Goal: Browse casually: Explore the website without a specific task or goal

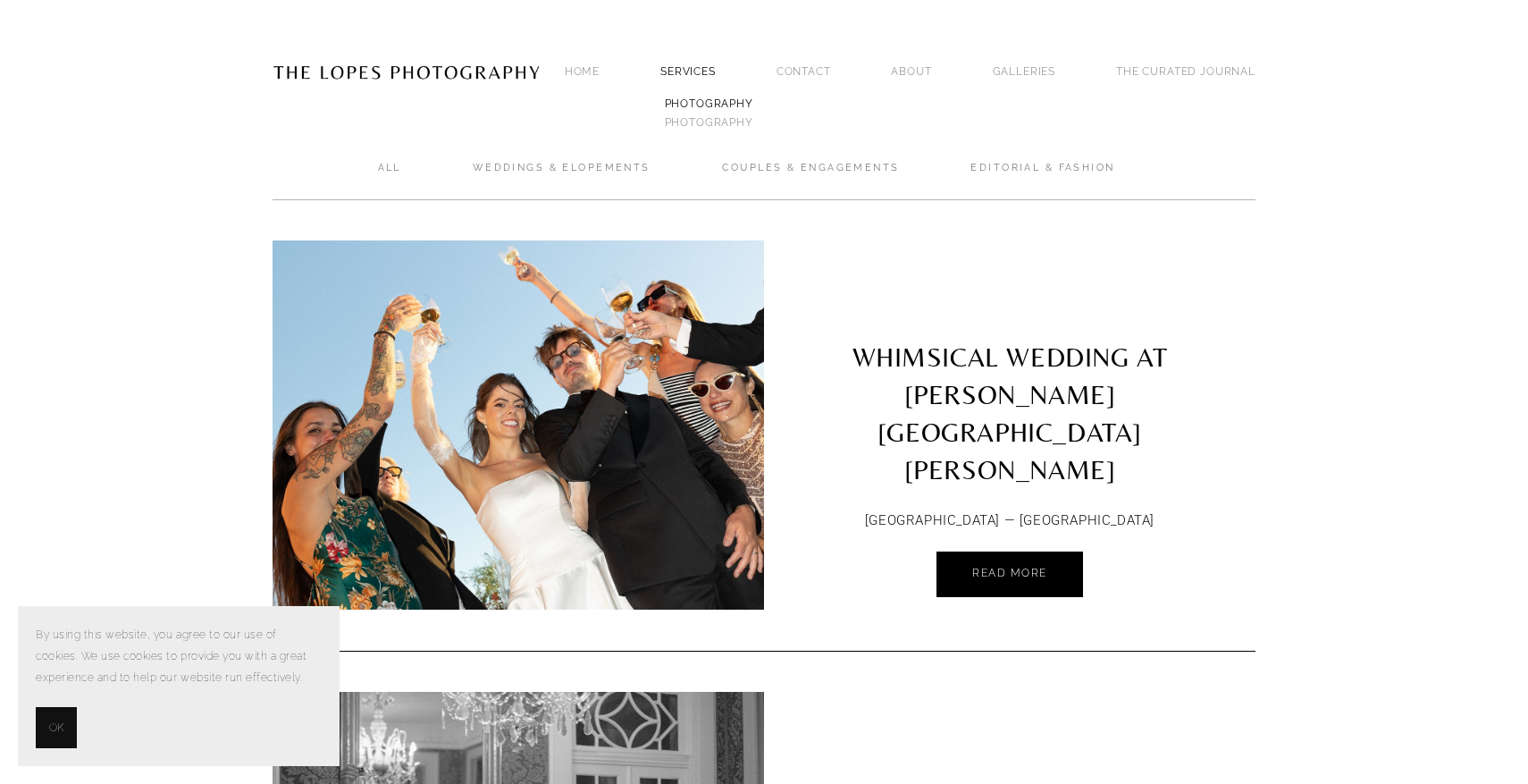
click at [710, 103] on link "PHOTOGRAPHY" at bounding box center [709, 103] width 97 height 19
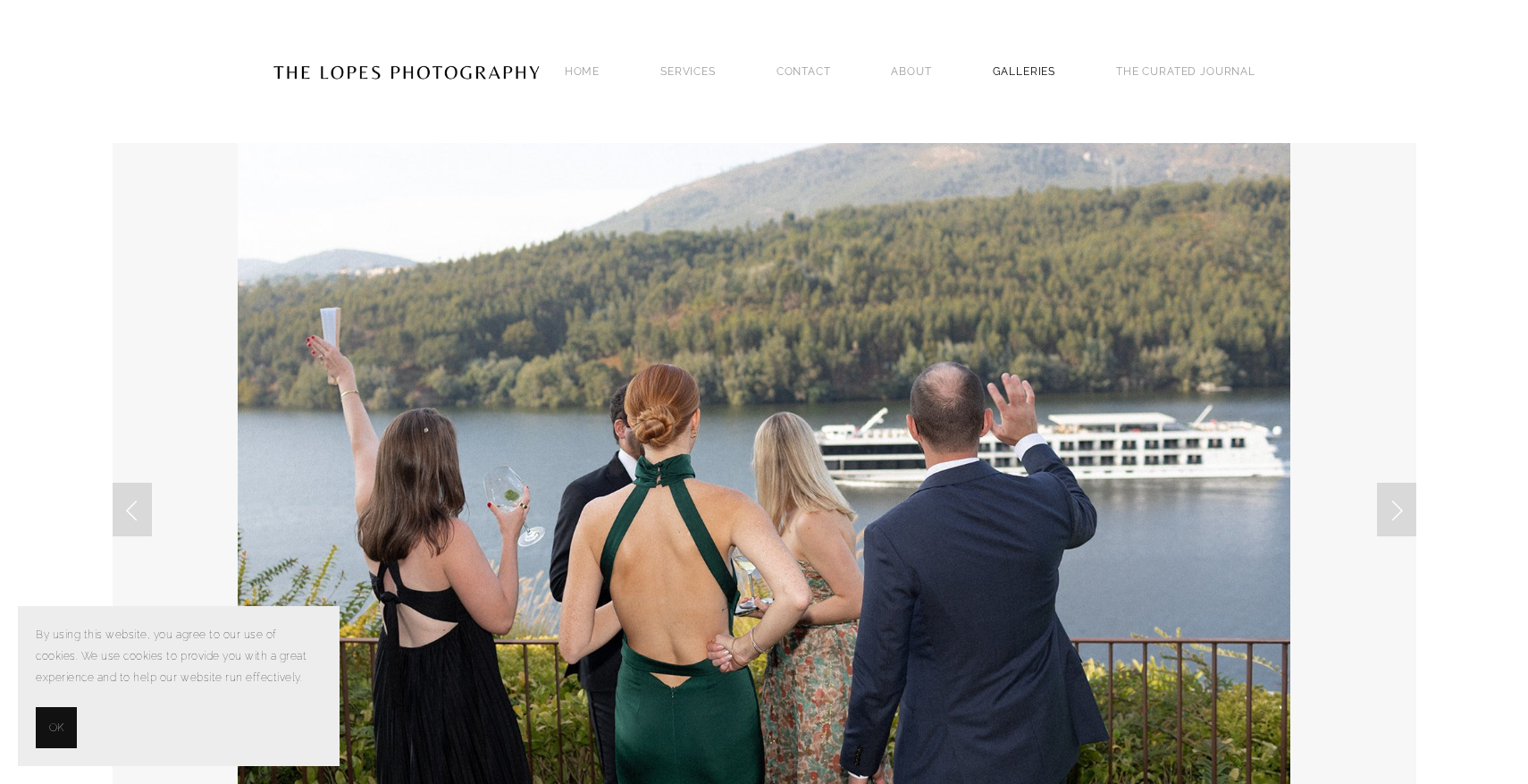
click at [1019, 69] on link "GALLERIES" at bounding box center [1025, 71] width 63 height 24
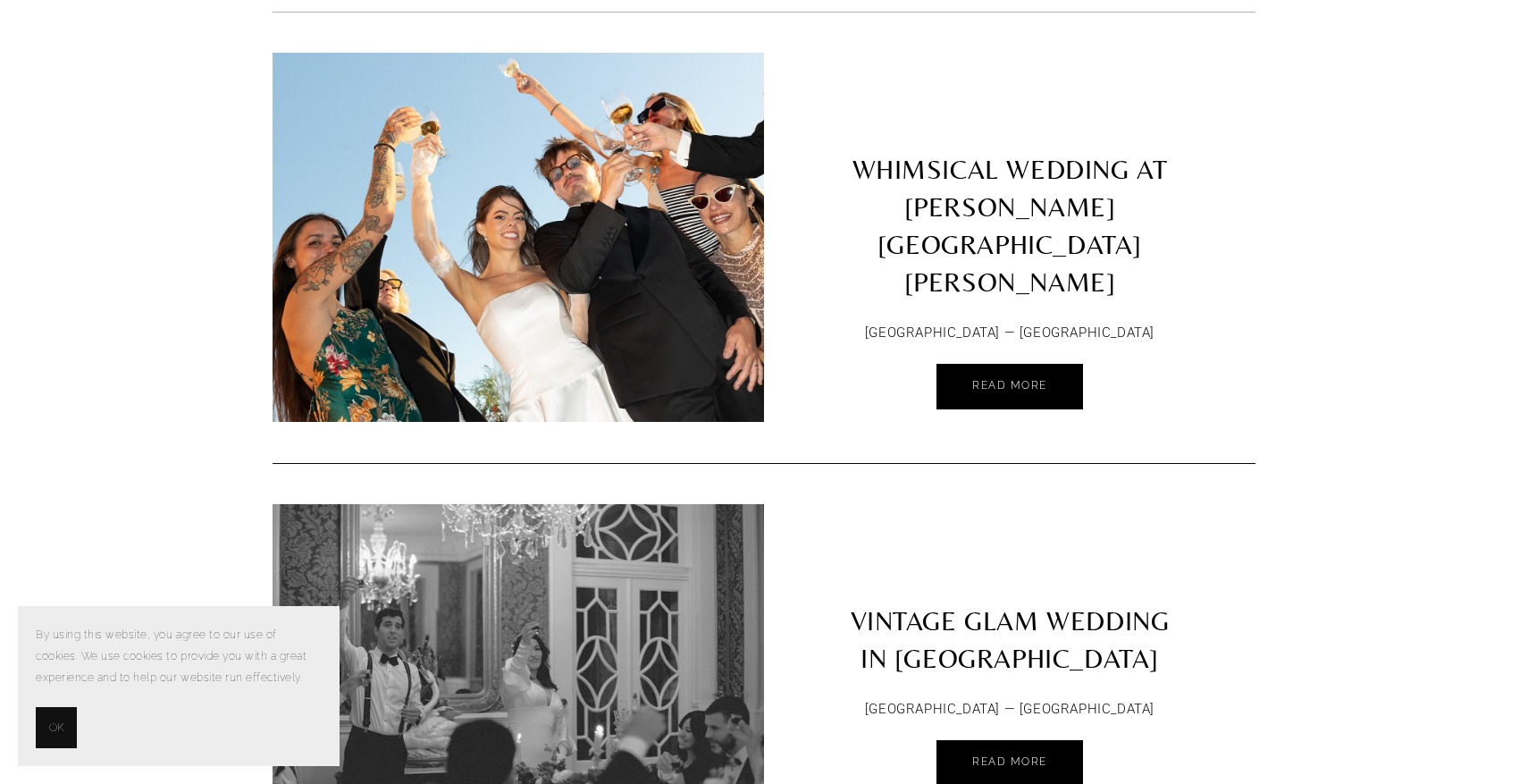
scroll to position [231, 0]
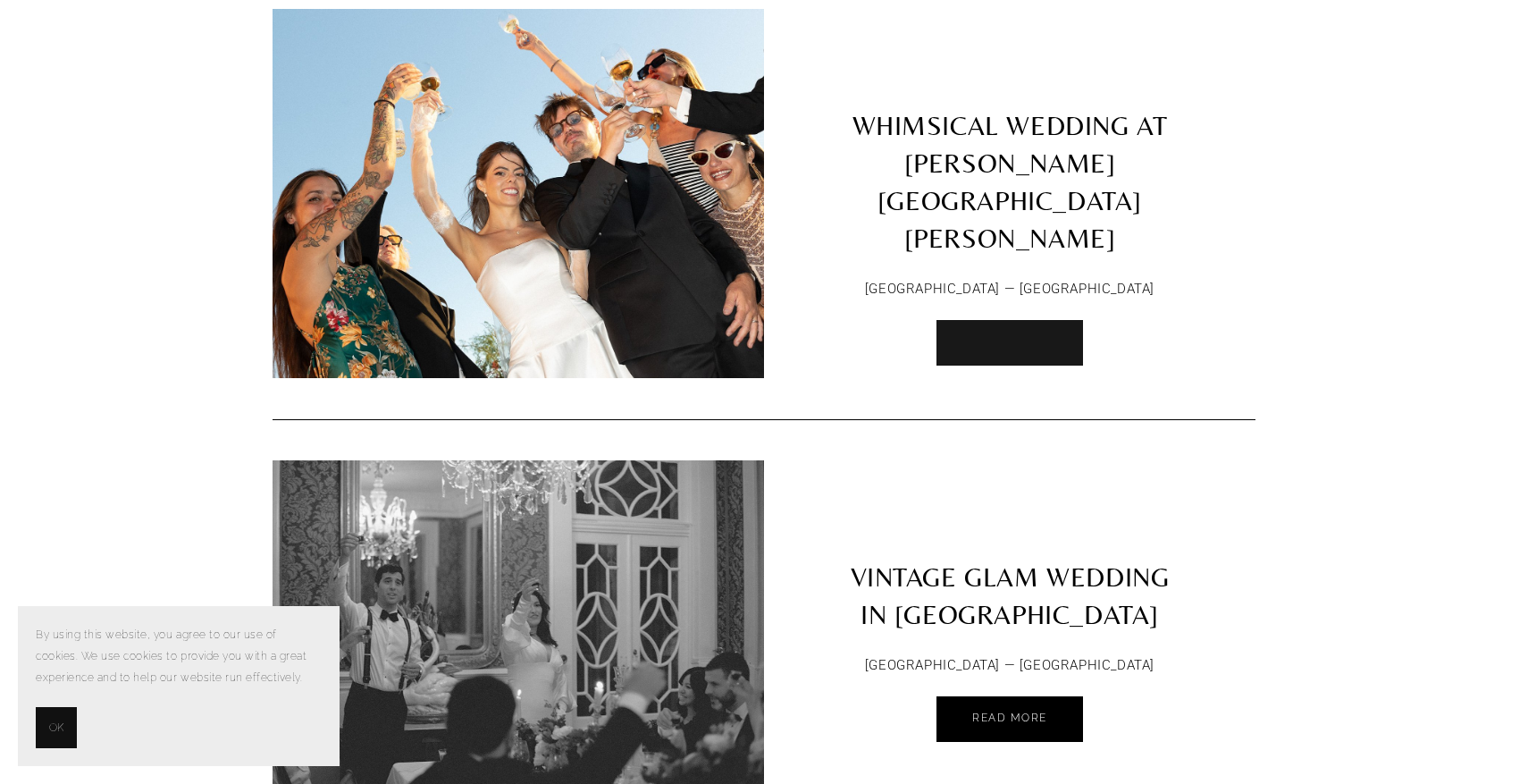
click at [1006, 320] on link "Read More" at bounding box center [1010, 343] width 146 height 45
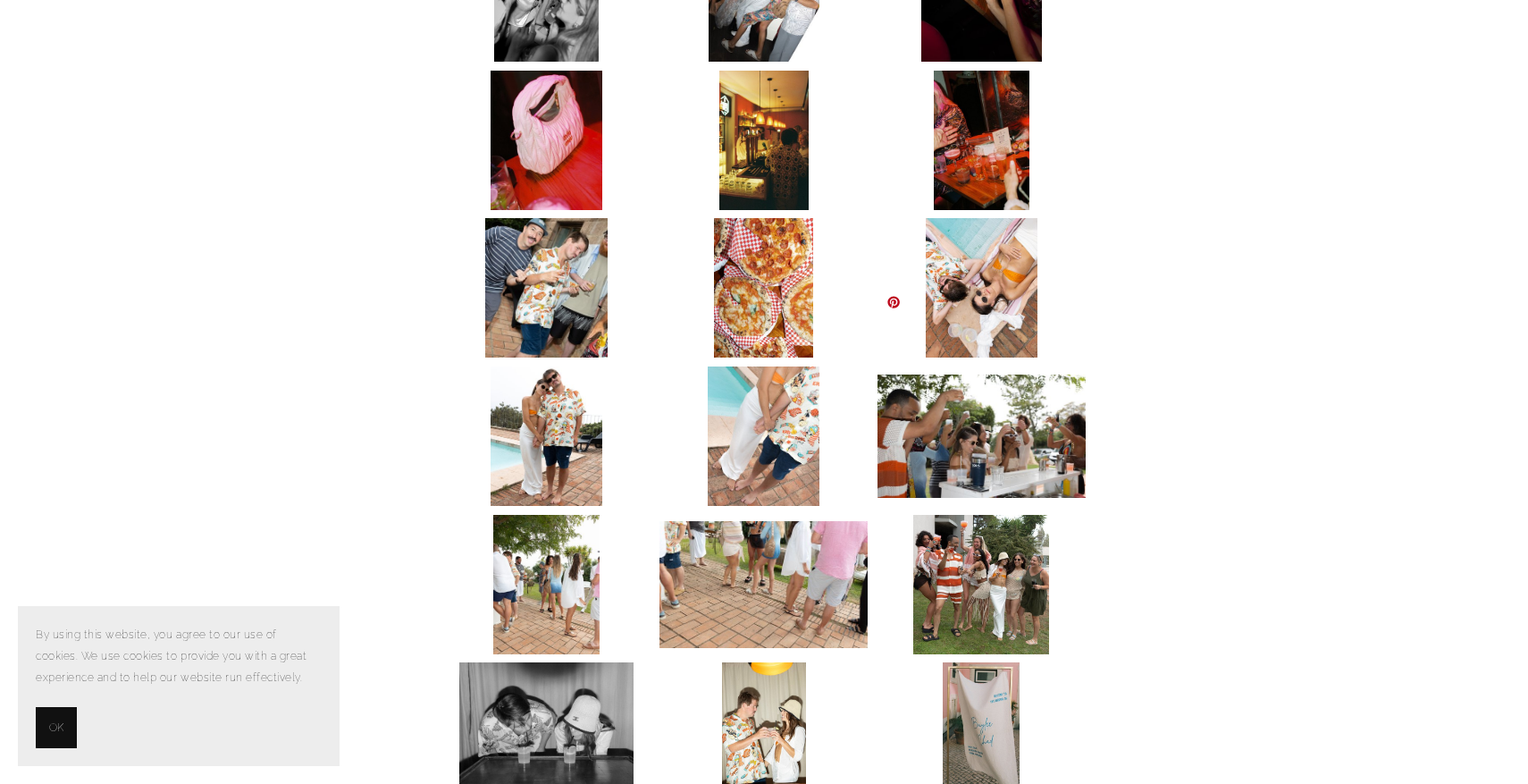
scroll to position [1122, 0]
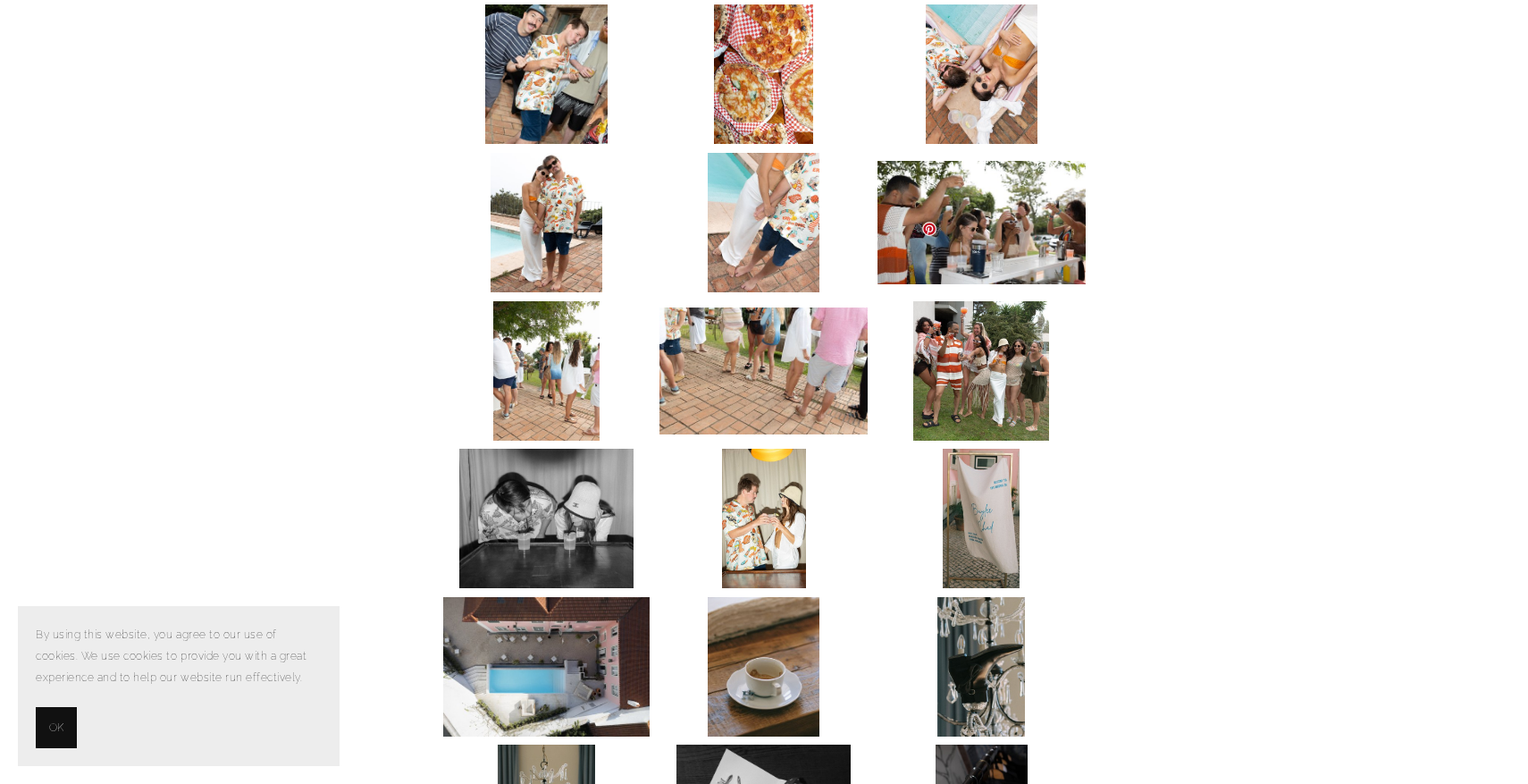
click at [1009, 302] on img at bounding box center [981, 371] width 135 height 139
click at [1009, 320] on img at bounding box center [981, 371] width 135 height 139
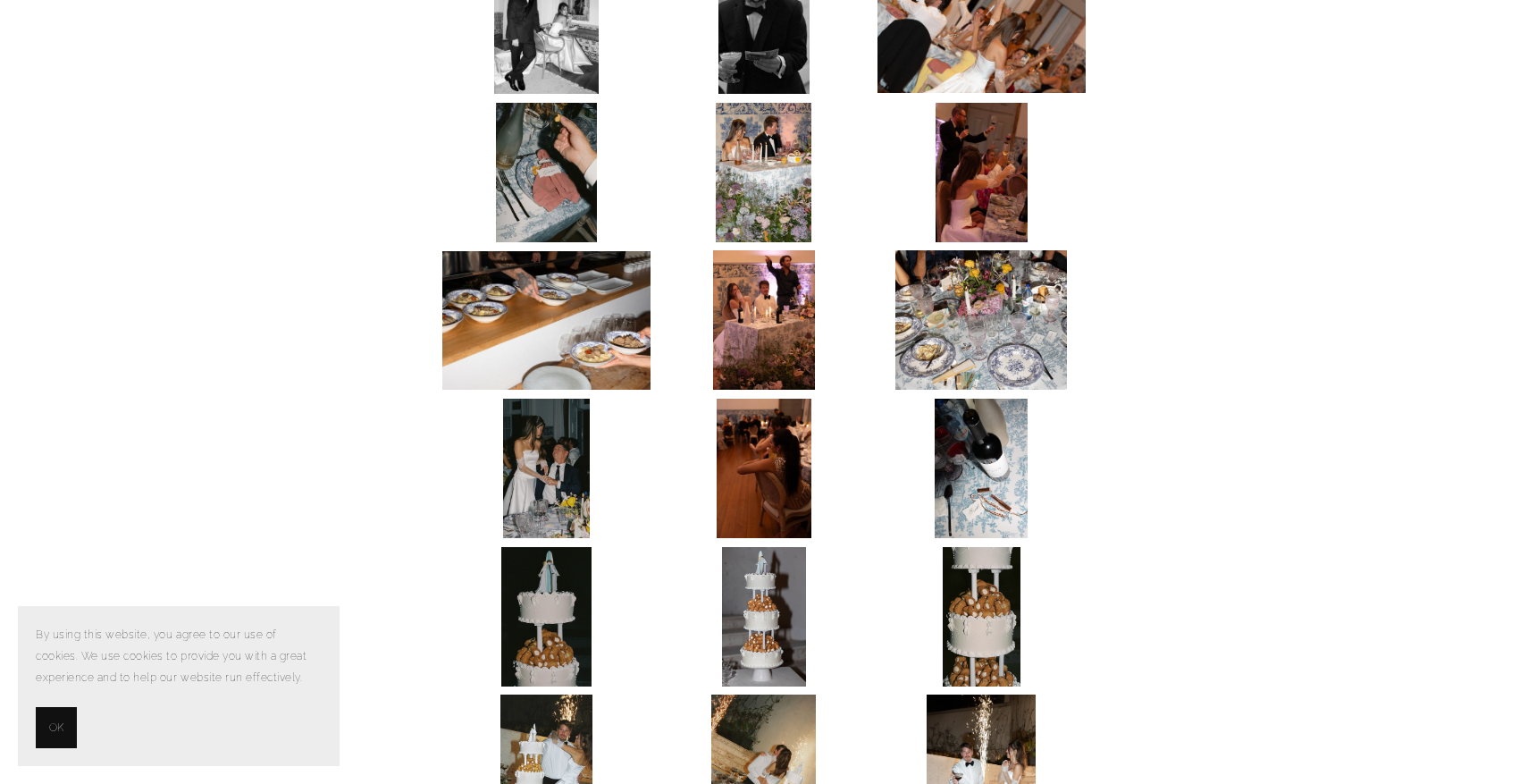
scroll to position [6162, 0]
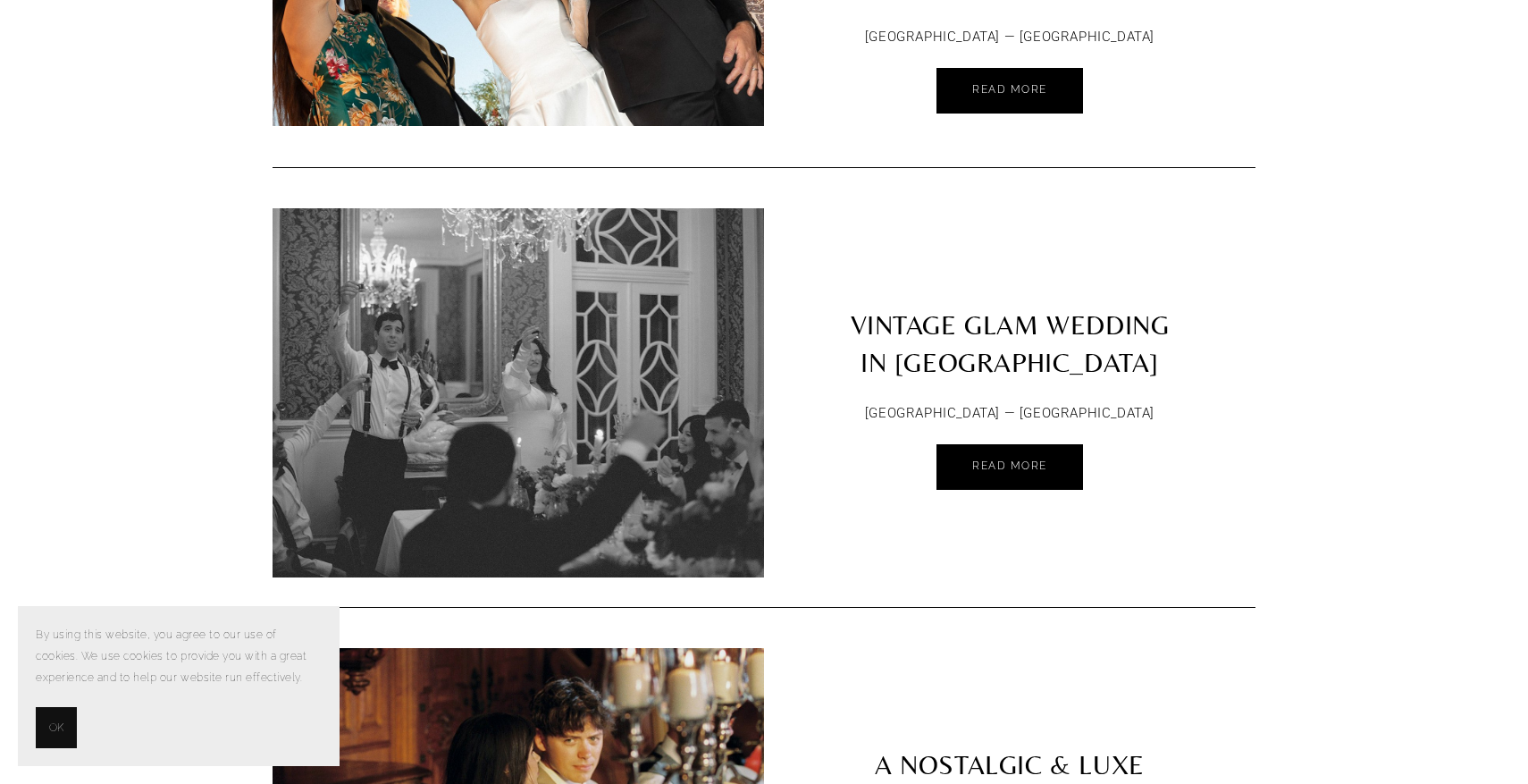
scroll to position [966, 0]
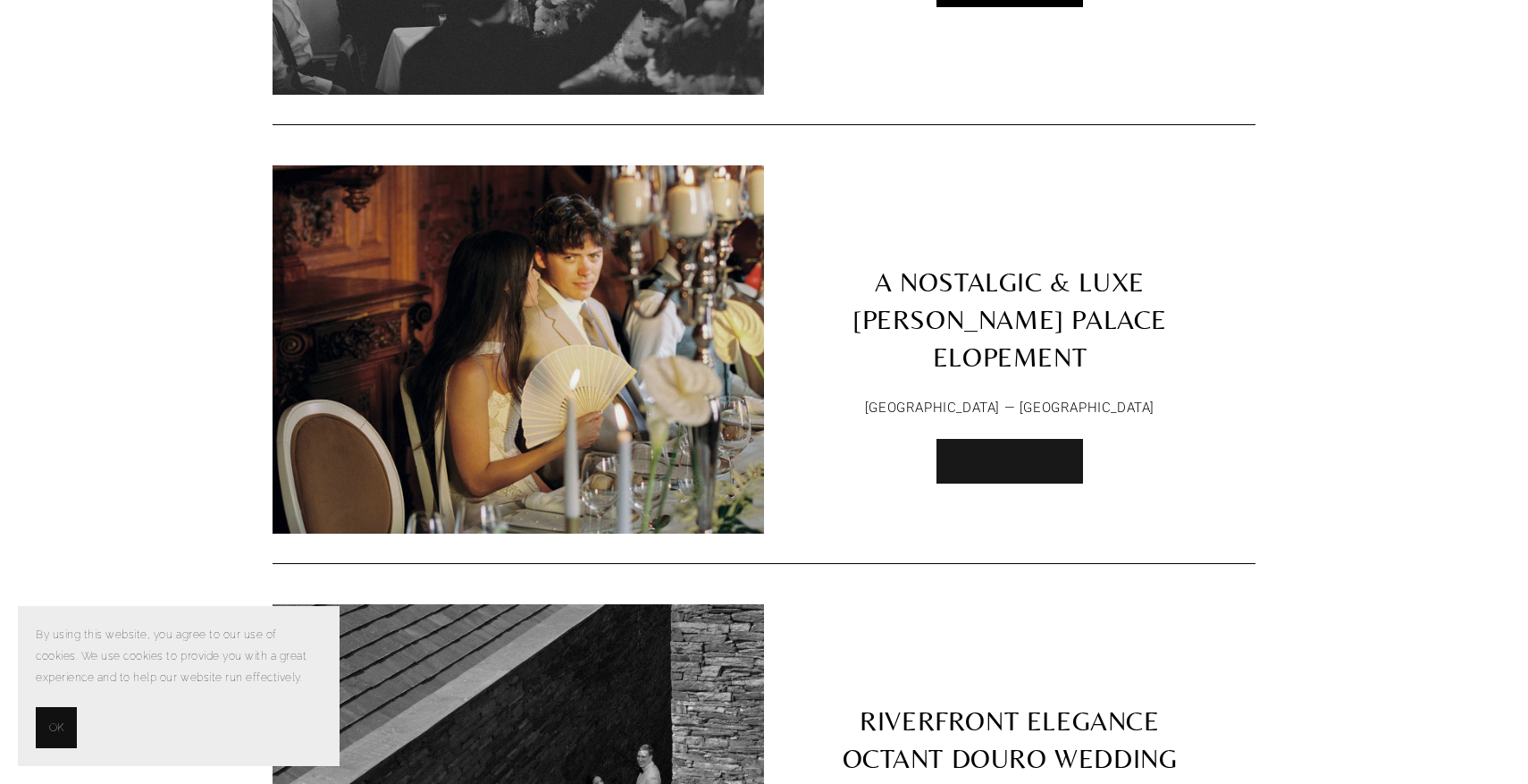
click at [987, 454] on span "Read More" at bounding box center [1010, 460] width 75 height 13
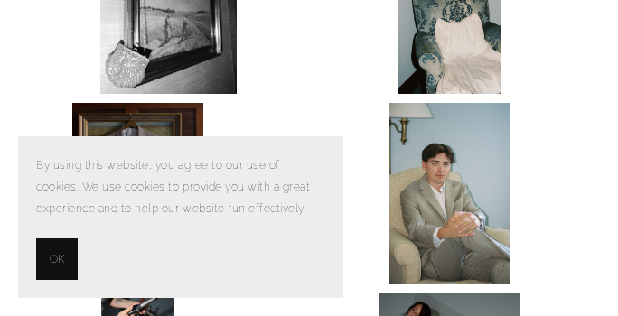
scroll to position [1146, 0]
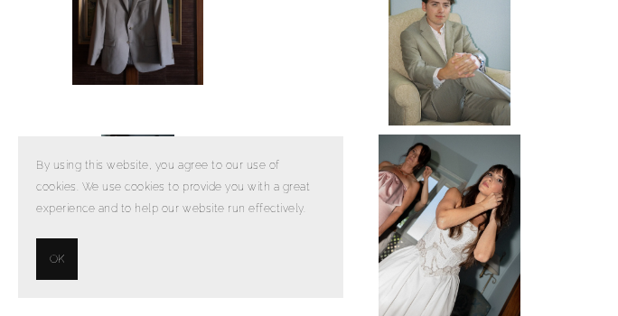
click at [36, 278] on button "OK" at bounding box center [57, 260] width 42 height 42
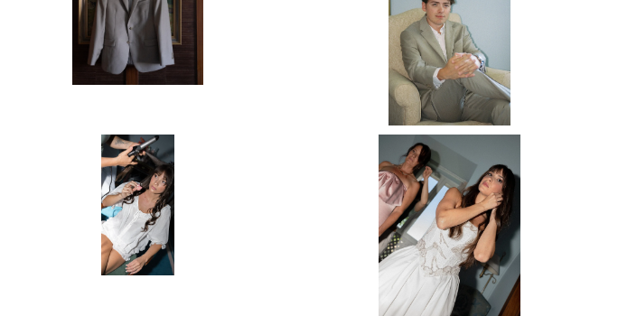
scroll to position [1436, 0]
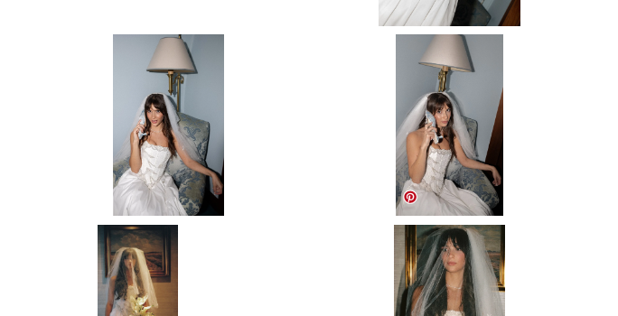
click at [479, 230] on img at bounding box center [450, 316] width 112 height 182
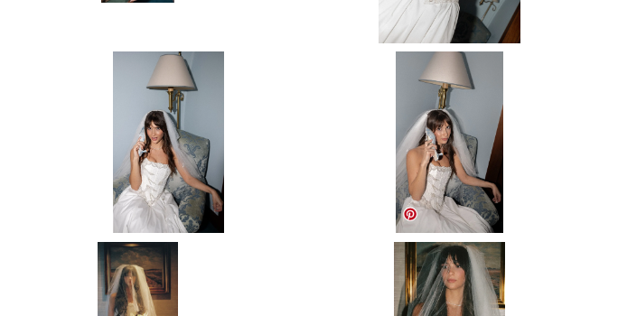
scroll to position [1420, 0]
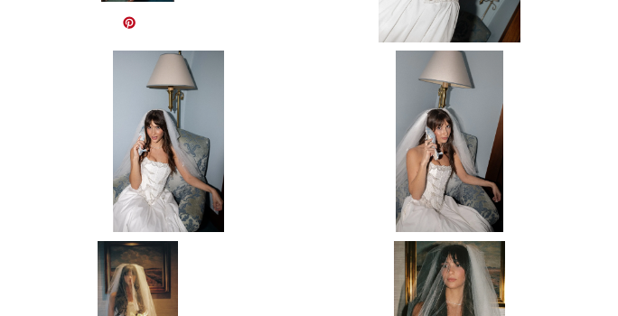
click at [123, 144] on img at bounding box center [168, 142] width 111 height 182
click at [205, 127] on img at bounding box center [168, 142] width 111 height 182
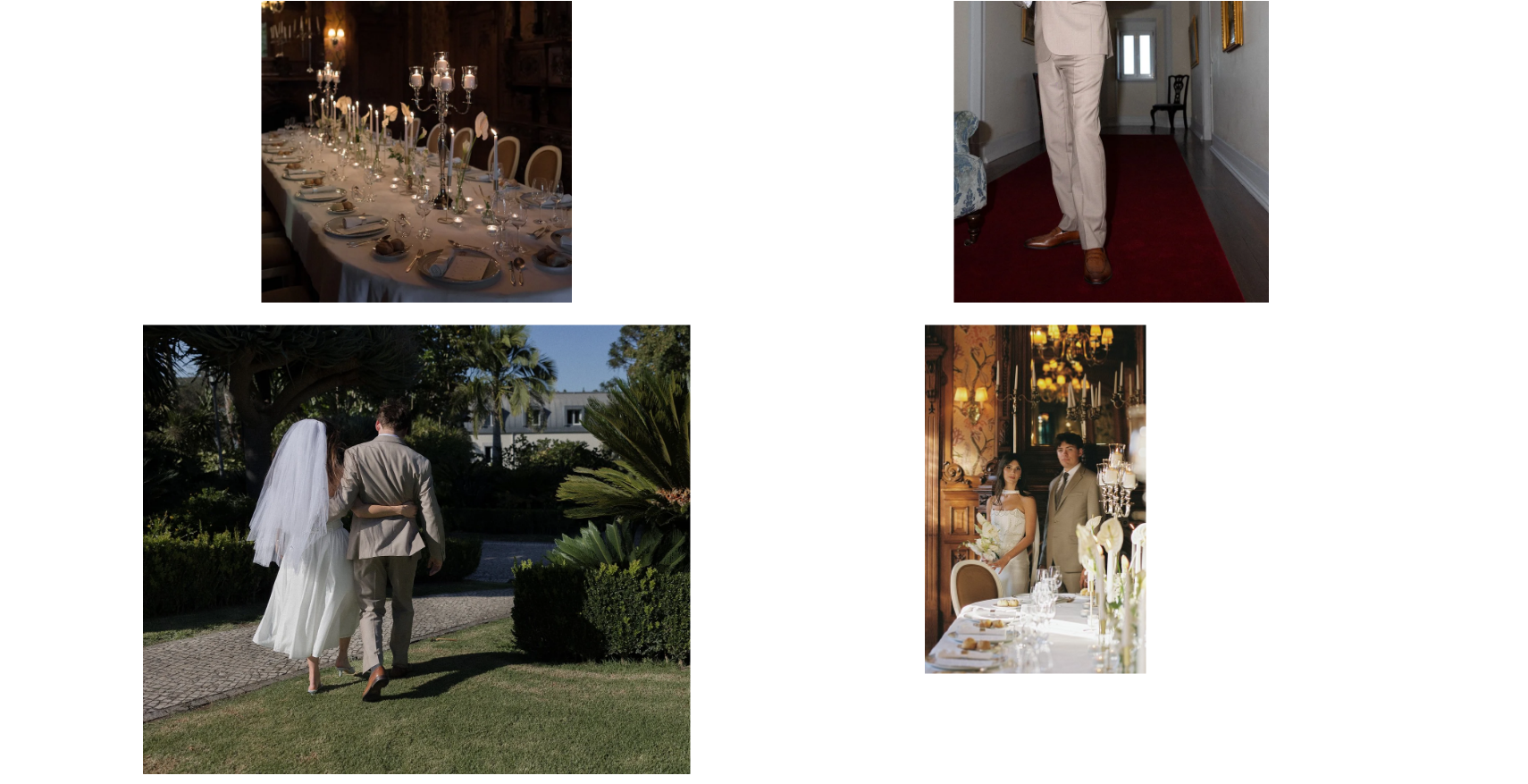
scroll to position [3961, 0]
